Goal: Information Seeking & Learning: Find specific fact

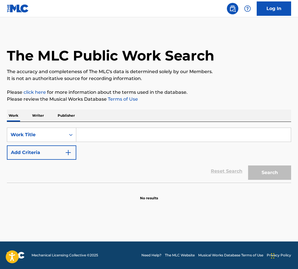
click at [97, 135] on input "Search Form" at bounding box center [183, 135] width 214 height 14
paste input "May the Circle be Unbroken"
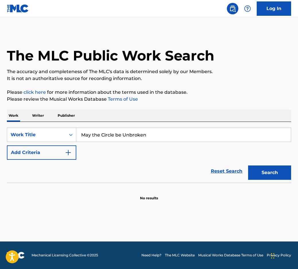
type input "May the Circle be Unbroken"
click at [62, 156] on button "Add Criteria" at bounding box center [41, 152] width 69 height 14
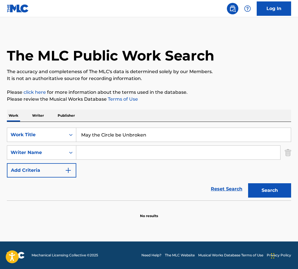
click at [99, 154] on input "Search Form" at bounding box center [178, 153] width 204 height 14
paste input "May the Circle be Unbroken"
click at [248, 183] on button "Search" at bounding box center [269, 190] width 43 height 14
click at [106, 153] on input "May the Circle be Unbroken" at bounding box center [178, 153] width 204 height 14
click at [107, 153] on input "May the Circle be Unbroken" at bounding box center [178, 153] width 204 height 14
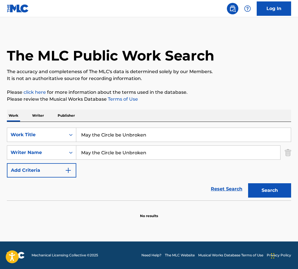
click at [107, 153] on input "May the Circle be Unbroken" at bounding box center [178, 153] width 204 height 14
click at [248, 183] on button "Search" at bounding box center [269, 190] width 43 height 14
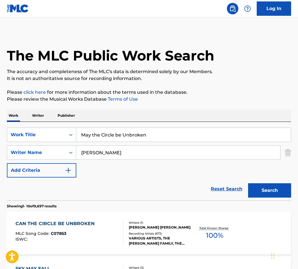
click at [96, 151] on input "Carter" at bounding box center [178, 153] width 204 height 14
click at [248, 183] on button "Search" at bounding box center [269, 190] width 43 height 14
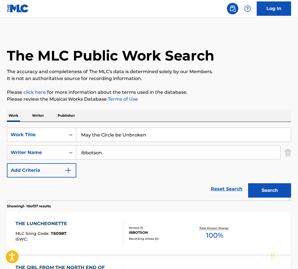
click at [85, 151] on input "ibbotson" at bounding box center [178, 153] width 204 height 14
type input "carter"
click at [248, 183] on button "Search" at bounding box center [269, 190] width 43 height 14
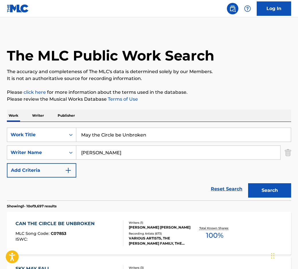
scroll to position [3, 0]
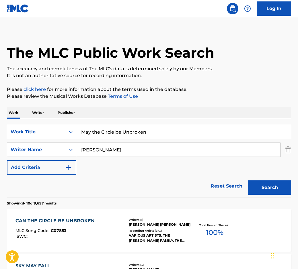
drag, startPoint x: 92, startPoint y: 133, endPoint x: 80, endPoint y: 133, distance: 12.3
click at [80, 133] on input "May the Circle be Unbroken" at bounding box center [183, 132] width 214 height 14
type input "will the Circle be Unbroken"
click at [248, 180] on button "Search" at bounding box center [269, 187] width 43 height 14
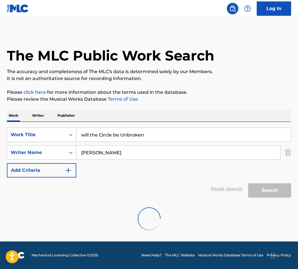
scroll to position [0, 0]
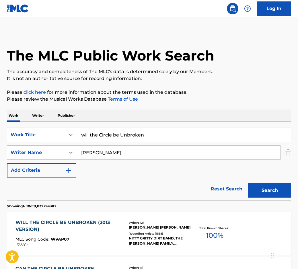
click at [99, 154] on input "carter" at bounding box center [178, 153] width 204 height 14
type input "ibbotson"
click at [248, 183] on button "Search" at bounding box center [269, 190] width 43 height 14
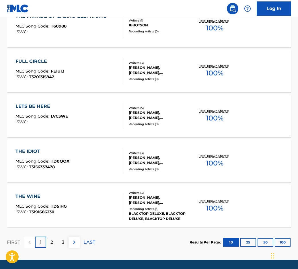
scroll to position [450, 0]
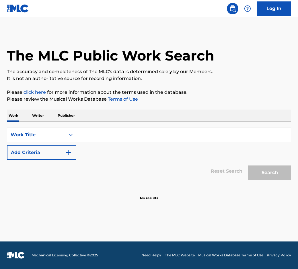
click at [113, 132] on input "Search Form" at bounding box center [183, 135] width 214 height 14
paste input "May the Circle be Unbroken A.P. Carter and Ada R. Habershon"
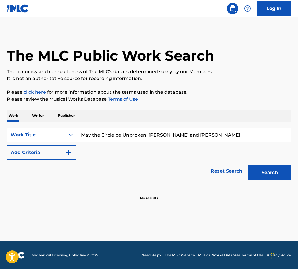
drag, startPoint x: 90, startPoint y: 135, endPoint x: 71, endPoint y: 133, distance: 19.0
click at [71, 133] on div "SearchWithCriteria9628be48-d351-415d-8208-e739f17d9eb2 Work Title May the Circl…" at bounding box center [149, 134] width 284 height 14
type input "will the Circle be Unbroken A.P. Carter and Ada R. Habershon"
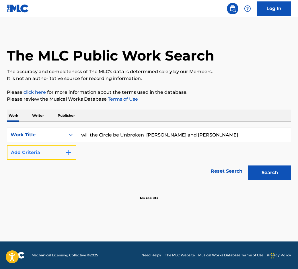
click at [58, 155] on button "Add Criteria" at bounding box center [41, 152] width 69 height 14
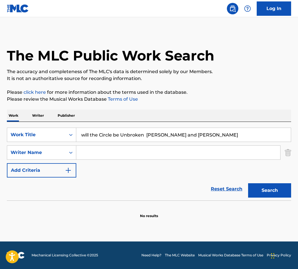
click at [97, 152] on input "Search Form" at bounding box center [178, 153] width 204 height 14
type input "[PERSON_NAME]"
drag, startPoint x: 233, startPoint y: 135, endPoint x: 150, endPoint y: 131, distance: 83.5
click at [150, 131] on input "will the Circle be Unbroken A.P. Carter and Ada R. Habershon" at bounding box center [183, 135] width 214 height 14
click at [146, 133] on input "will the Circle be Unbroken A.P. Carter and Ada R. Habershon" at bounding box center [183, 135] width 214 height 14
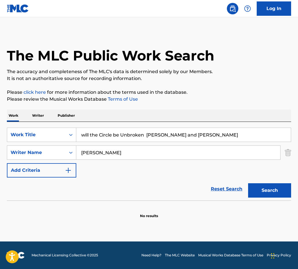
drag, startPoint x: 145, startPoint y: 133, endPoint x: 269, endPoint y: 135, distance: 123.5
click at [262, 133] on input "will the Circle be Unbroken A.P. Carter and Ada R. Habershon" at bounding box center [183, 135] width 214 height 14
type input "will the Circle be Unbroken"
click at [248, 183] on button "Search" at bounding box center [269, 190] width 43 height 14
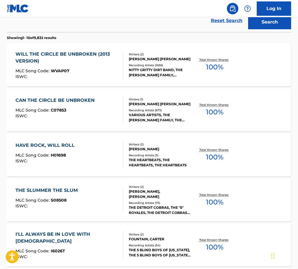
scroll to position [75, 0]
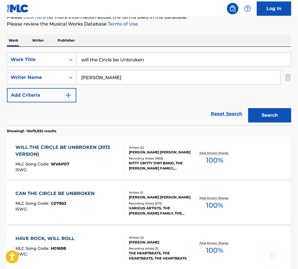
click at [70, 148] on div "WILL THE CIRCLE BE UNBROKEN (2013 VERSION)" at bounding box center [66, 151] width 103 height 14
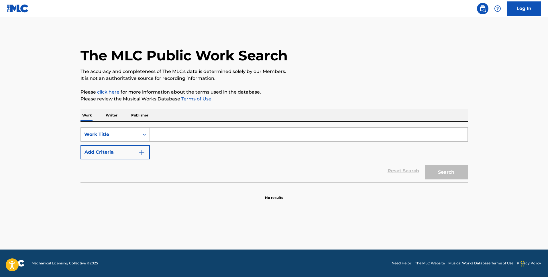
click at [183, 132] on input "Search Form" at bounding box center [309, 135] width 318 height 14
paste input "LULLABY OF THE SIREN"
type input "LULLABY OF THE SIREN"
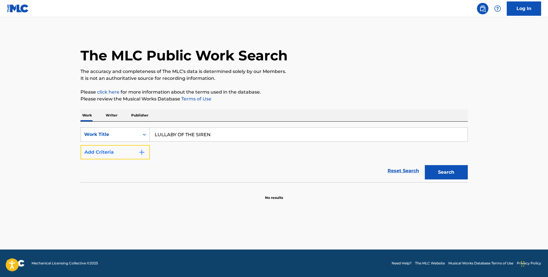
click at [125, 158] on button "Add Criteria" at bounding box center [114, 152] width 69 height 14
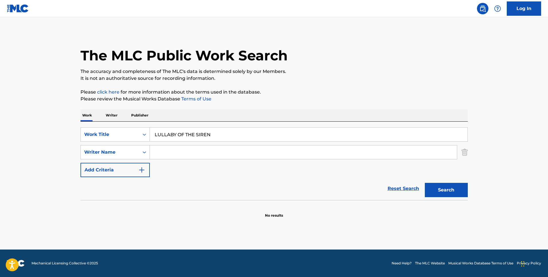
click at [160, 151] on input "Search Form" at bounding box center [303, 153] width 307 height 14
type input "[PERSON_NAME]"
click at [425, 183] on button "Search" at bounding box center [446, 190] width 43 height 14
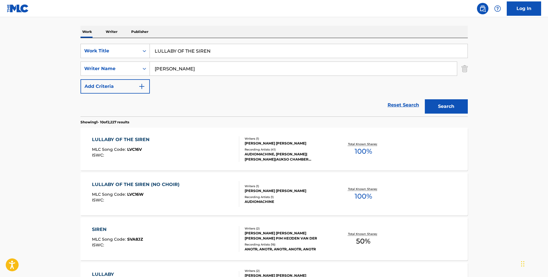
scroll to position [83, 0]
click at [128, 139] on div "LULLABY OF THE SIREN" at bounding box center [122, 140] width 60 height 7
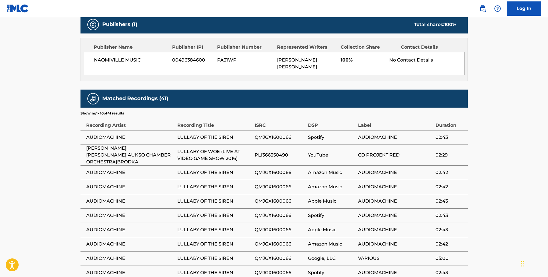
scroll to position [249, 0]
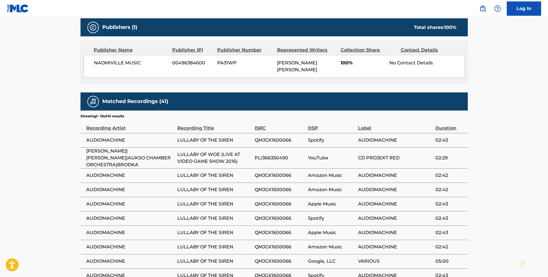
click at [412, 63] on div "No Contact Details" at bounding box center [426, 63] width 75 height 7
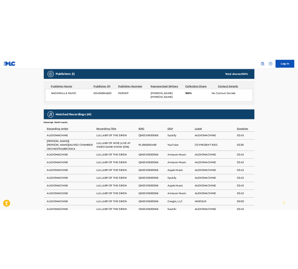
scroll to position [0, 0]
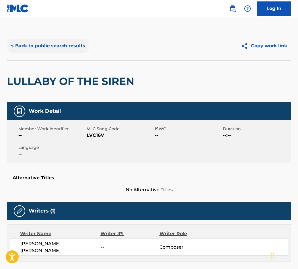
click at [76, 44] on button "< Back to public search results" at bounding box center [48, 46] width 82 height 14
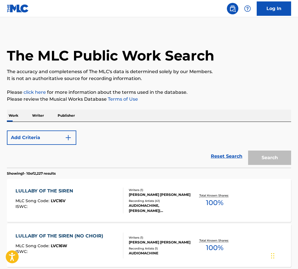
scroll to position [83, 0]
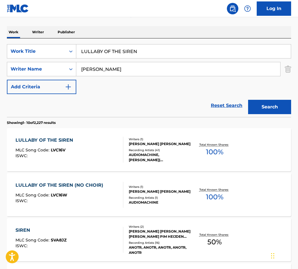
click at [94, 56] on input "LULLABY OF THE SIREN" at bounding box center [183, 51] width 214 height 14
click at [141, 52] on input "the prince of egypt" at bounding box center [183, 51] width 214 height 14
type input "the prince of egypt part 1"
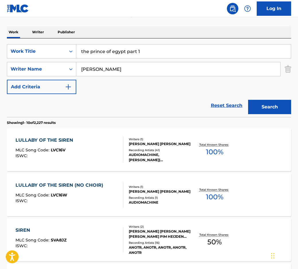
type input "[PERSON_NAME]"
click at [248, 100] on button "Search" at bounding box center [269, 107] width 43 height 14
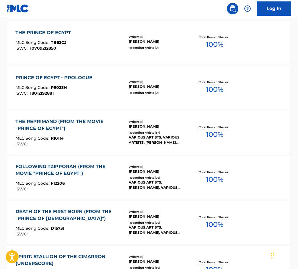
scroll to position [211, 0]
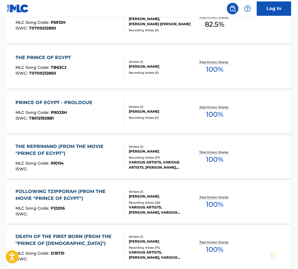
click at [90, 78] on div "THE PRINCE OF EGYPT MLC Song Code : TB63CJ ISWC : T0709212850" at bounding box center [69, 67] width 108 height 26
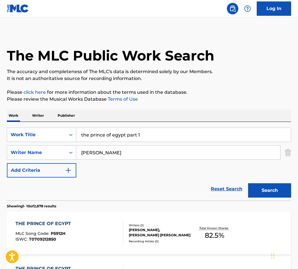
scroll to position [243, 0]
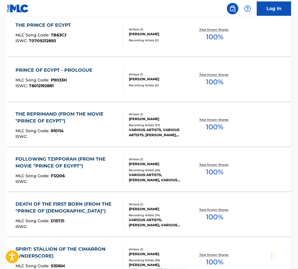
click at [91, 112] on div "THE REPRIMAND (FROM THE MOVIE "PRINCE OF EGYPT")" at bounding box center [66, 118] width 103 height 14
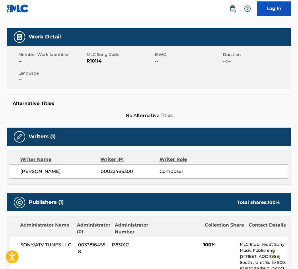
scroll to position [11, 0]
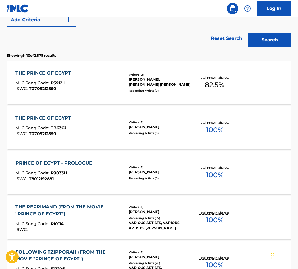
scroll to position [136, 0]
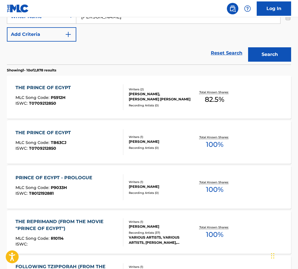
click at [60, 86] on div "THE PRINCE OF EGYPT" at bounding box center [44, 87] width 58 height 7
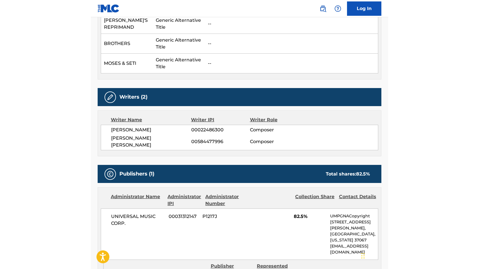
scroll to position [231, 0]
